Goal: Information Seeking & Learning: Learn about a topic

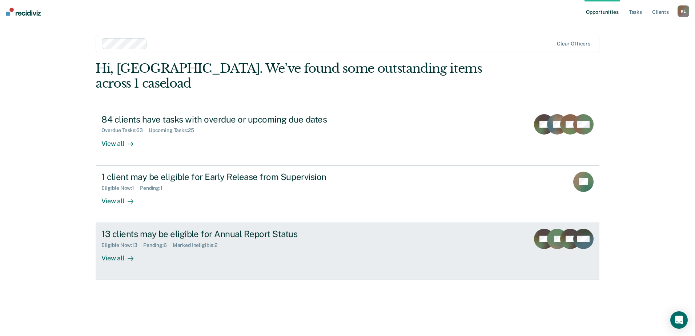
click at [140, 229] on div "13 clients may be eligible for Annual Report Status" at bounding box center [228, 234] width 255 height 11
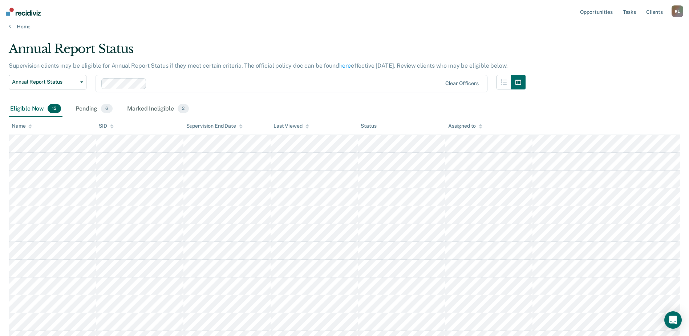
scroll to position [73, 0]
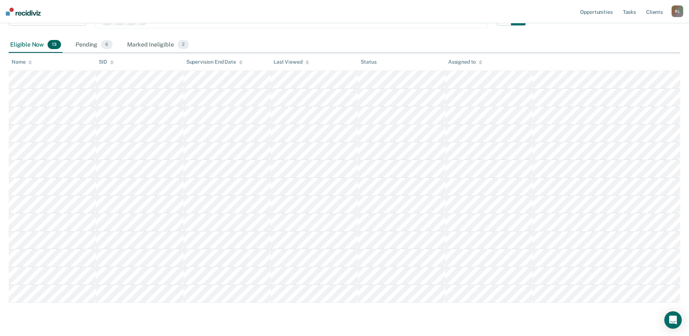
click at [29, 59] on div at bounding box center [30, 62] width 4 height 6
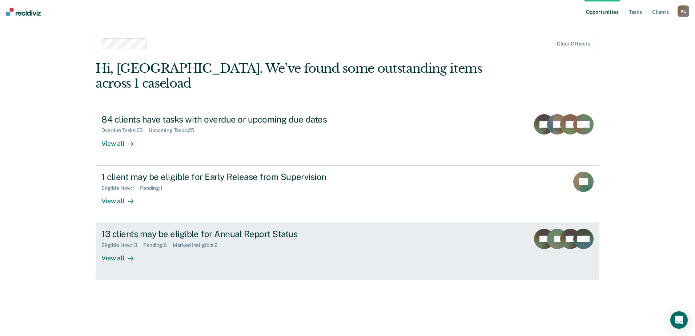
click at [138, 229] on div "13 clients may be eligible for Annual Report Status" at bounding box center [228, 234] width 255 height 11
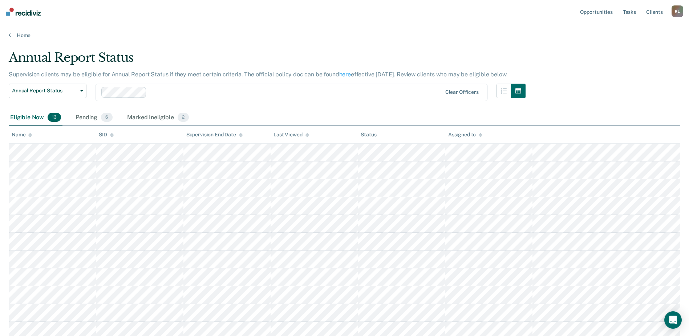
click at [25, 136] on div "Name" at bounding box center [22, 135] width 20 height 6
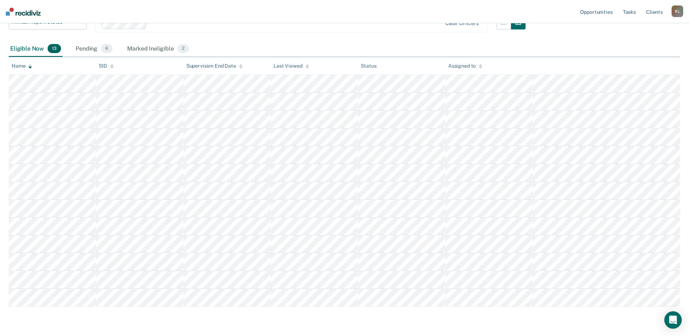
scroll to position [73, 0]
